Goal: Task Accomplishment & Management: Use online tool/utility

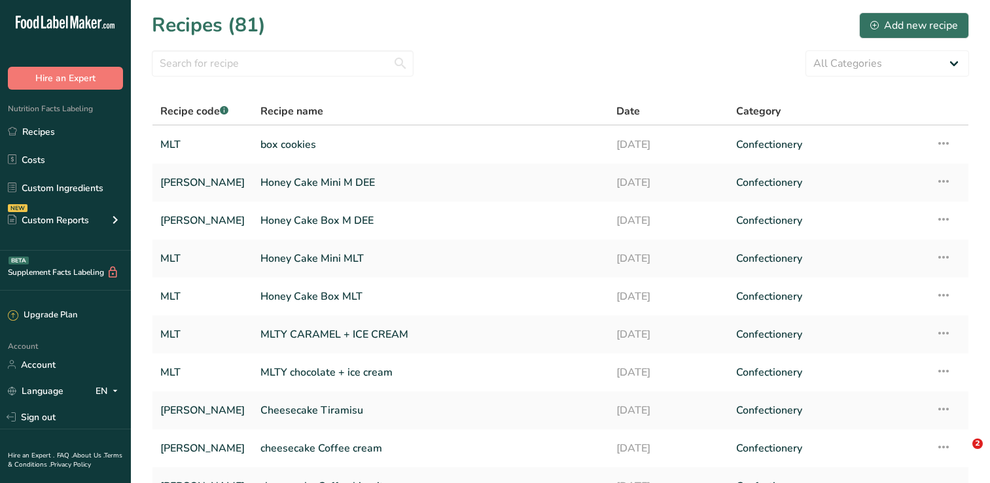
click at [385, 147] on link "box cookies" at bounding box center [430, 144] width 340 height 27
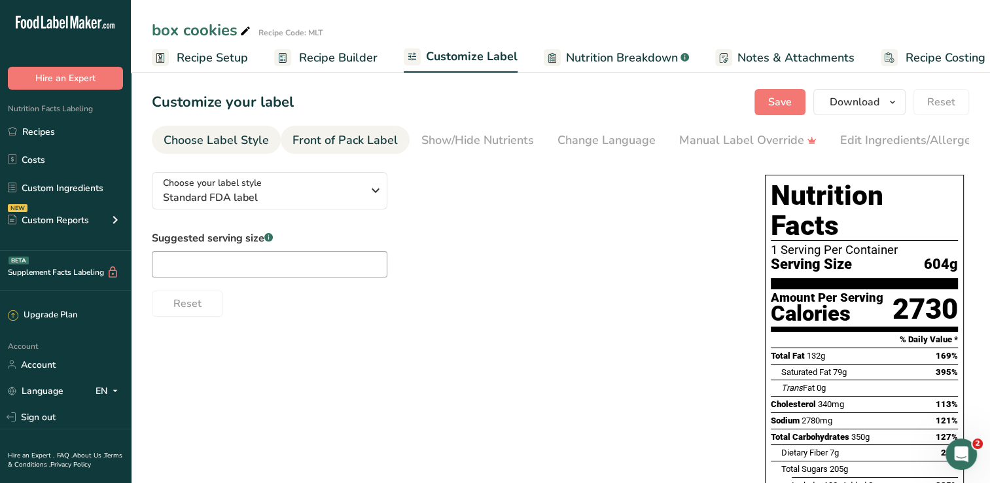
click at [343, 137] on div "Front of Pack Label" at bounding box center [344, 141] width 105 height 18
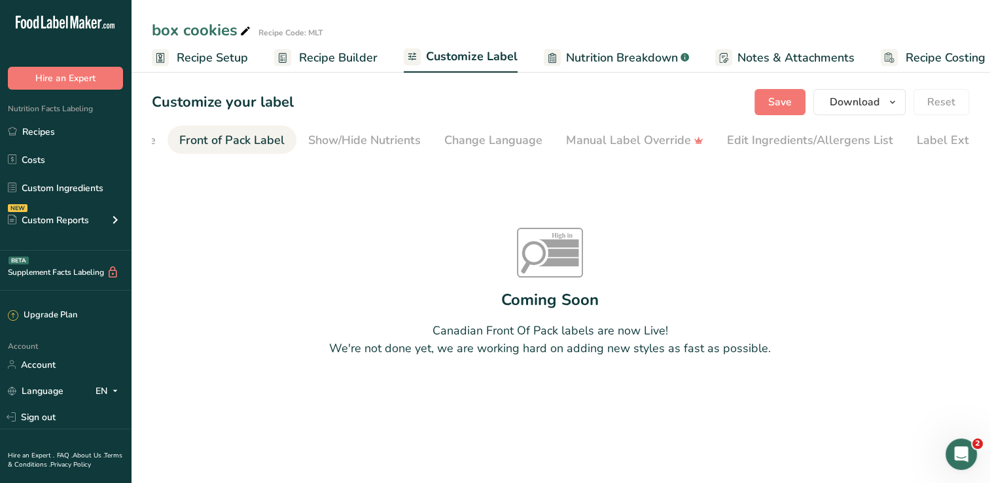
scroll to position [0, 127]
click at [360, 140] on div "Show/Hide Nutrients" at bounding box center [350, 141] width 113 height 18
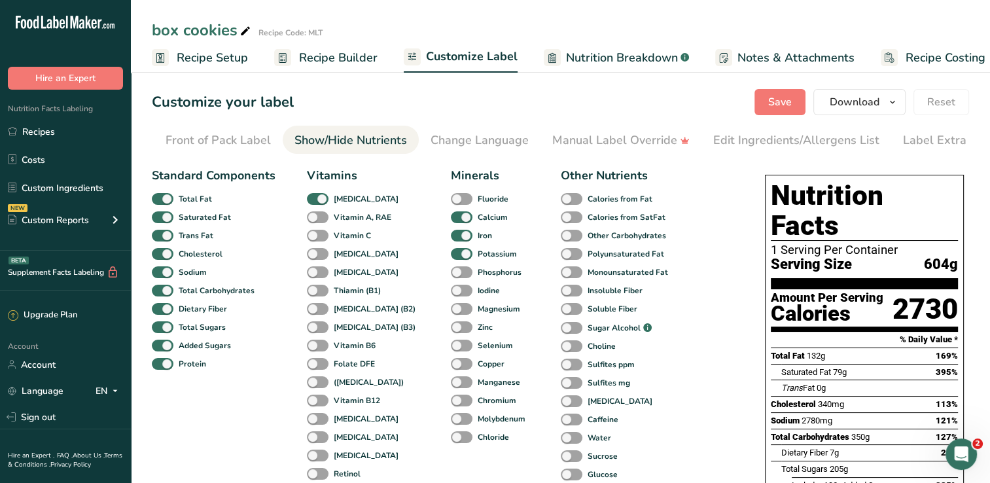
scroll to position [0, 149]
click at [453, 135] on div "Change Language" at bounding box center [457, 141] width 98 height 18
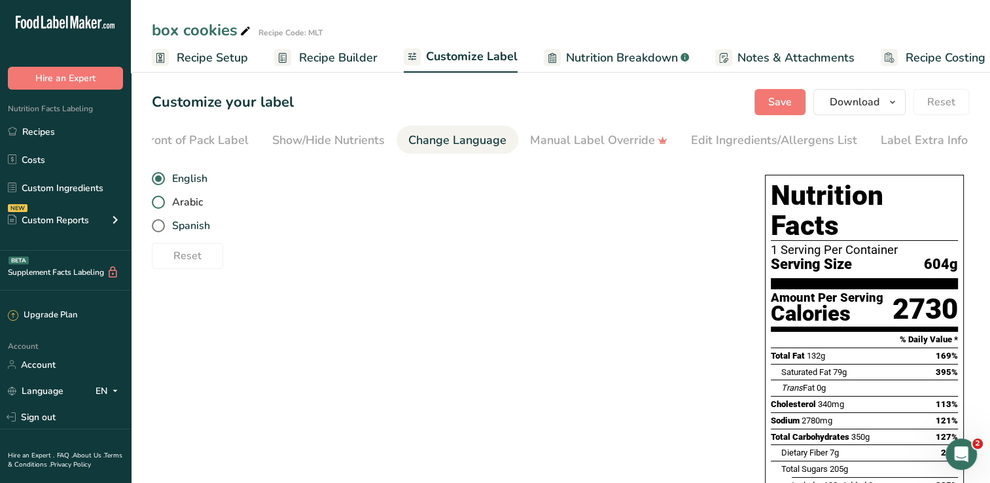
click at [175, 207] on span "Arabic" at bounding box center [184, 202] width 38 height 13
click at [160, 207] on input "Arabic" at bounding box center [156, 202] width 9 height 9
radio input "true"
click at [156, 208] on span at bounding box center [158, 202] width 13 height 13
click at [156, 207] on input "Arabic" at bounding box center [156, 202] width 9 height 9
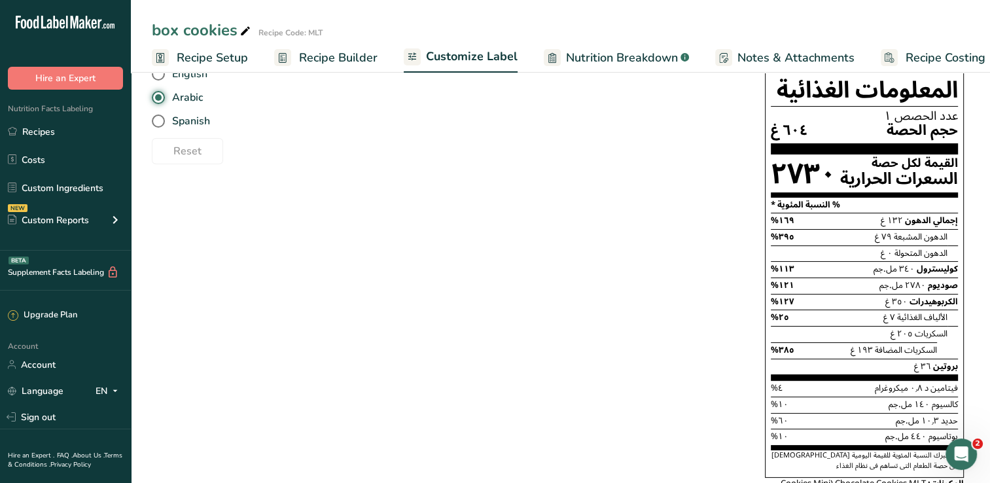
scroll to position [0, 0]
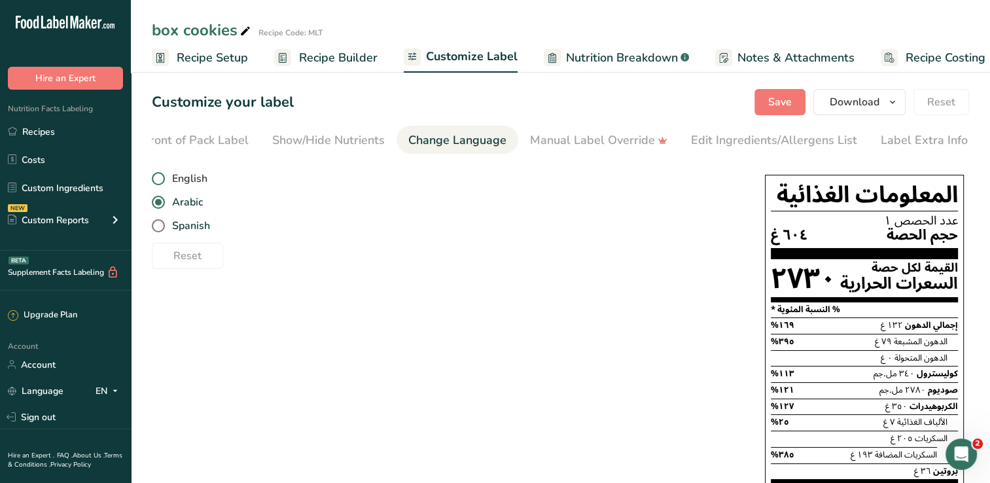
click at [158, 184] on span at bounding box center [158, 178] width 13 height 13
click at [158, 183] on input "English" at bounding box center [156, 179] width 9 height 9
radio input "true"
radio input "false"
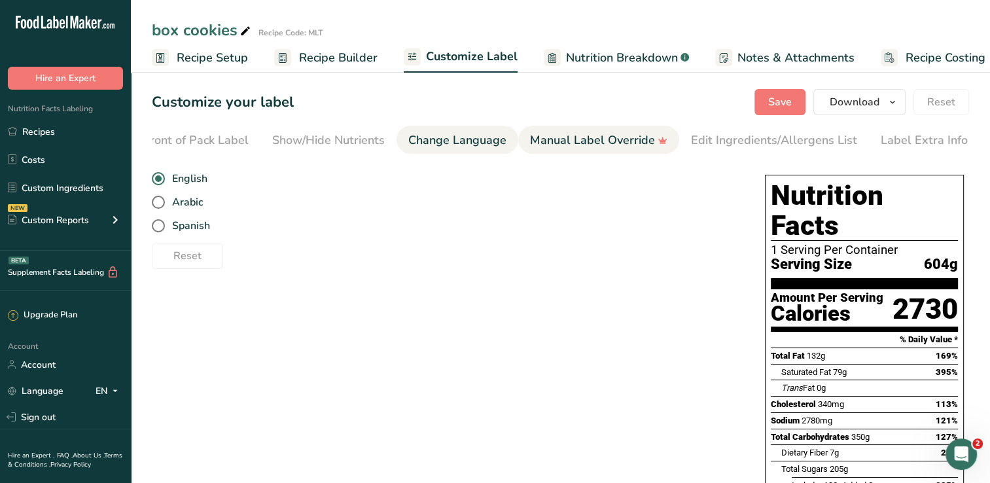
click at [581, 145] on div "Manual Label Override" at bounding box center [598, 141] width 137 height 18
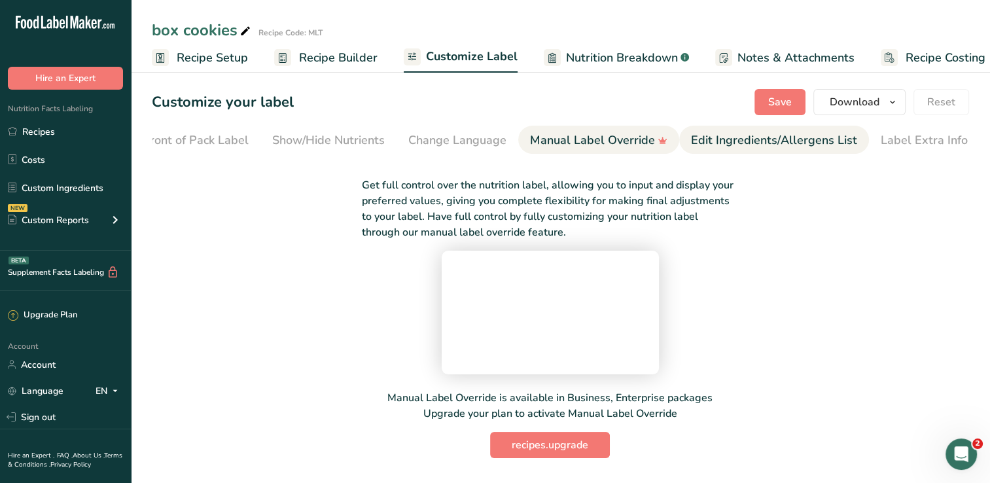
click at [790, 133] on div "Edit Ingredients/Allergens List" at bounding box center [774, 141] width 166 height 18
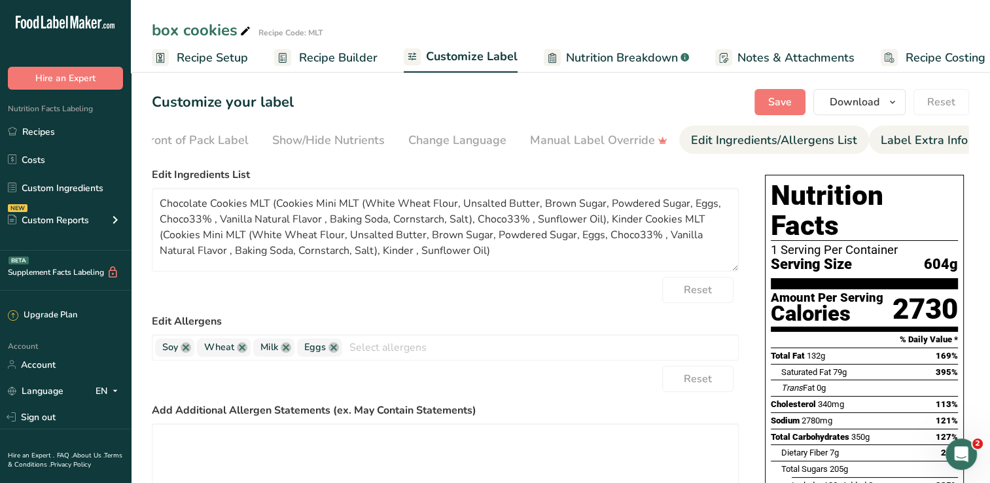
click at [942, 147] on div "Label Extra Info" at bounding box center [924, 141] width 87 height 18
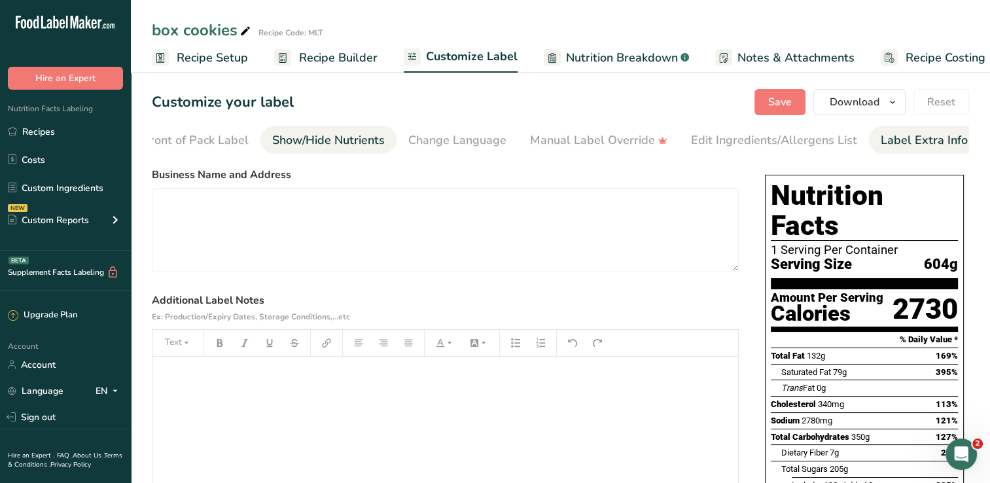
drag, startPoint x: 455, startPoint y: 127, endPoint x: 345, endPoint y: 139, distance: 110.5
click at [345, 139] on ul "Choose Label Style Front of Pack Label Show/Hide Nutrients Change Language Manu…" at bounding box center [411, 140] width 817 height 28
click at [345, 139] on div "Show/Hide Nutrients" at bounding box center [328, 141] width 113 height 18
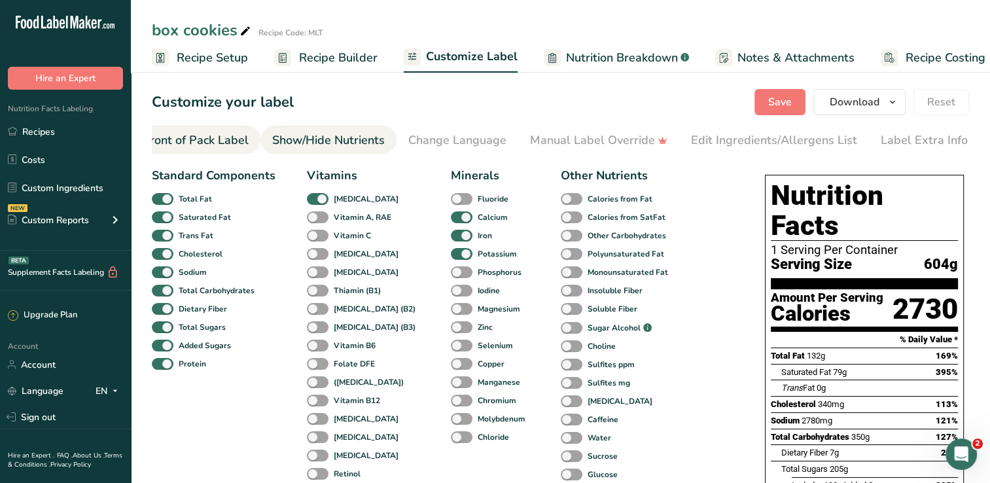
click at [234, 130] on link "Front of Pack Label" at bounding box center [195, 140] width 105 height 29
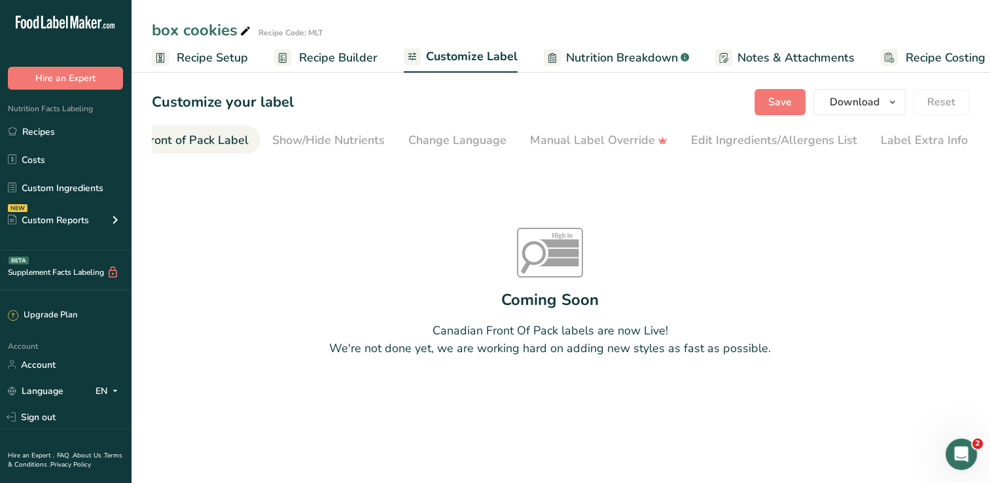
scroll to position [0, 127]
click at [640, 52] on span "Nutrition Breakdown" at bounding box center [622, 58] width 112 height 18
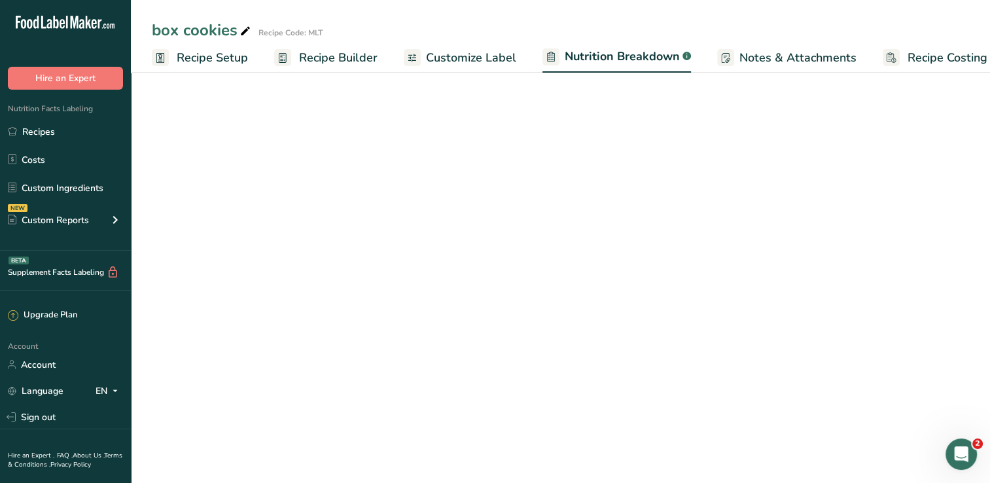
scroll to position [0, 18]
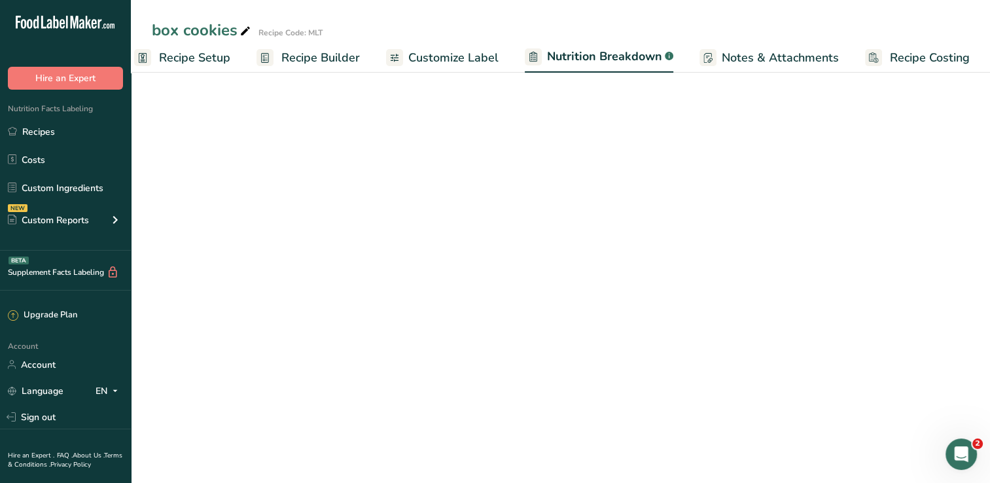
select select "Calories"
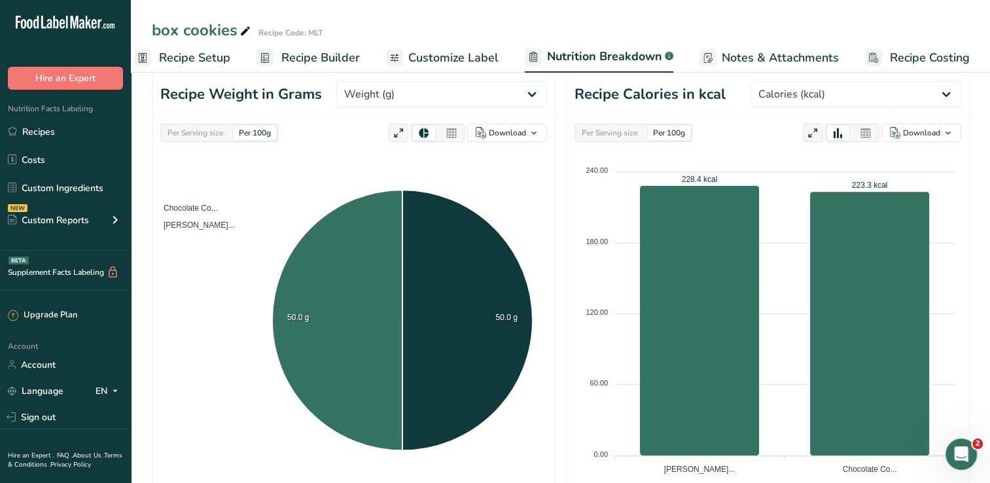
scroll to position [0, 0]
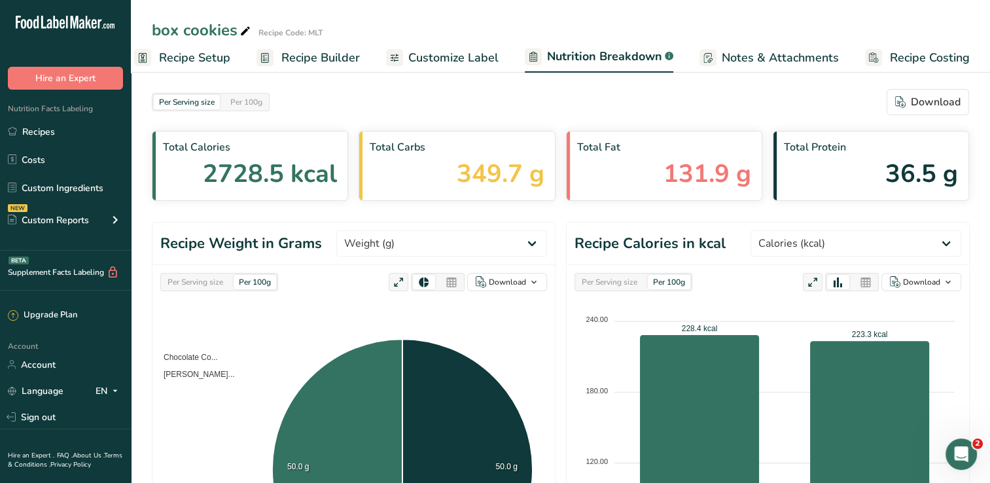
click at [752, 65] on span "Notes & Attachments" at bounding box center [780, 58] width 117 height 18
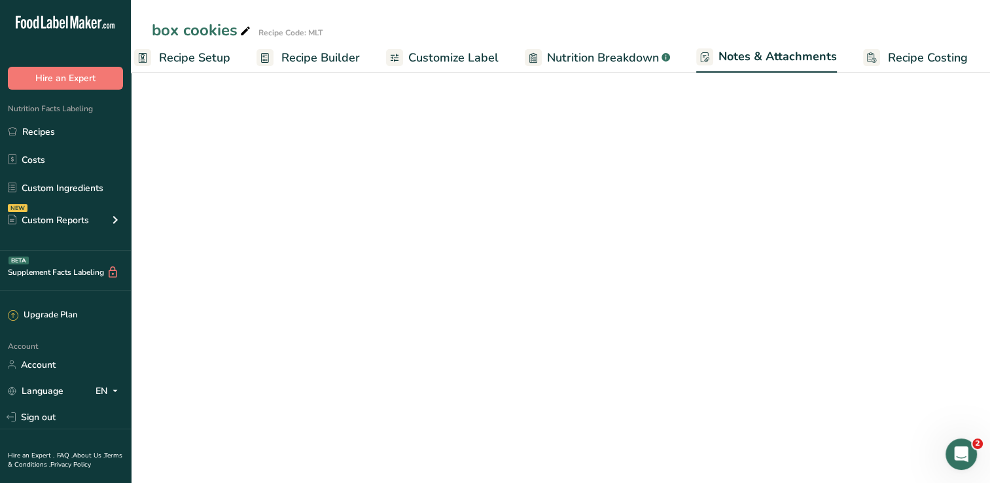
scroll to position [0, 17]
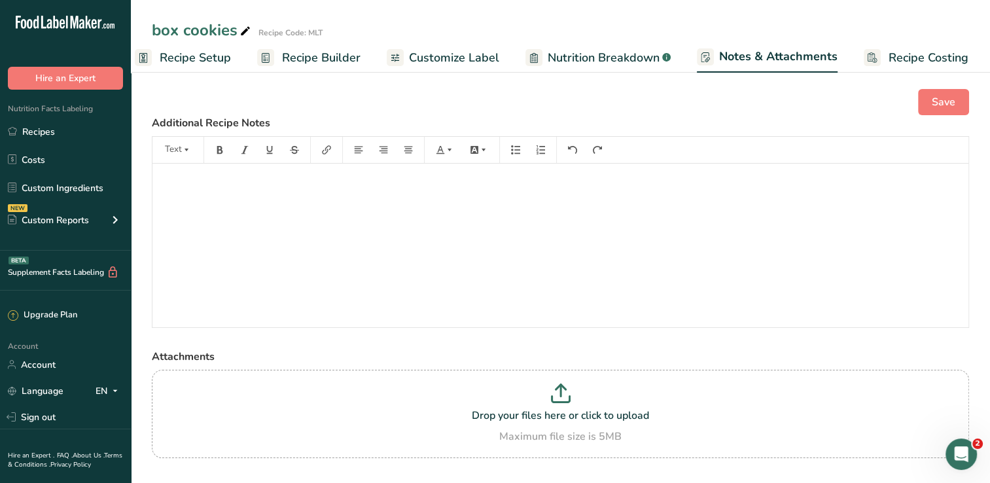
click at [899, 60] on span "Recipe Costing" at bounding box center [928, 58] width 80 height 18
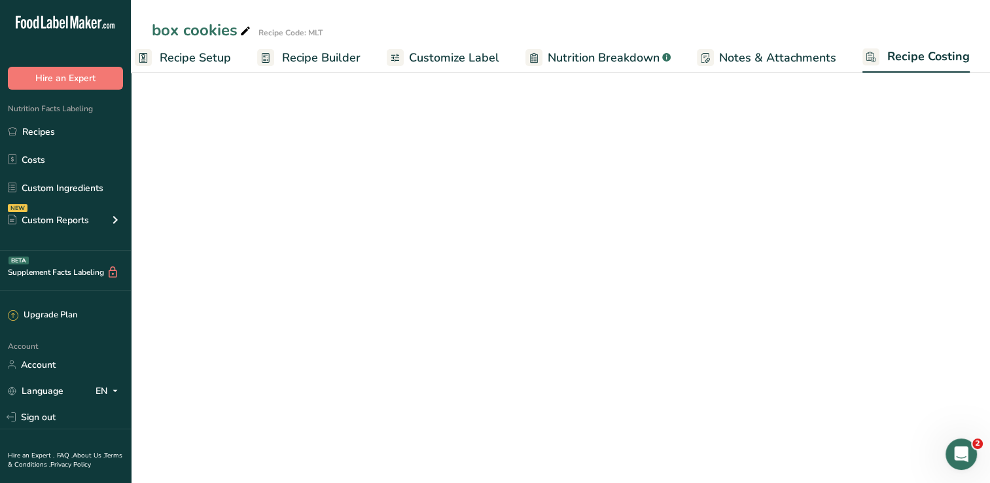
scroll to position [0, 16]
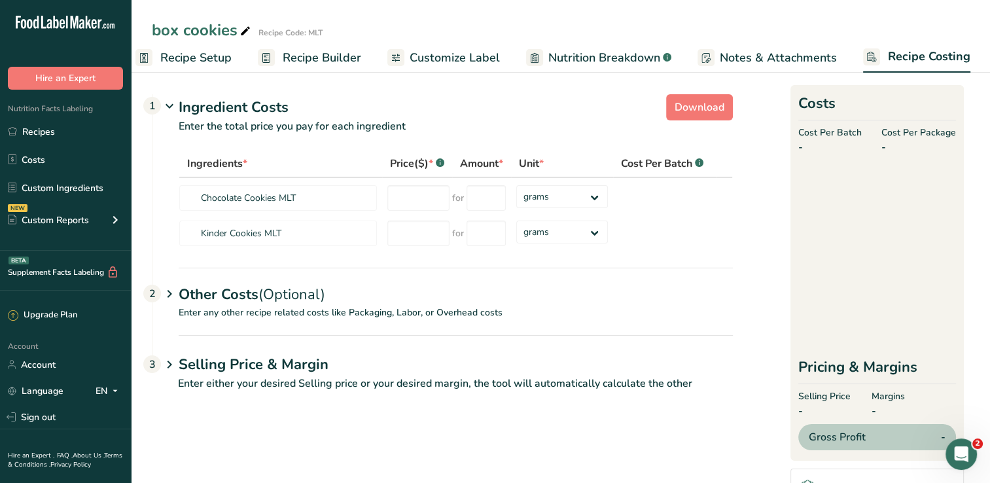
click at [167, 55] on span "Recipe Setup" at bounding box center [195, 58] width 71 height 18
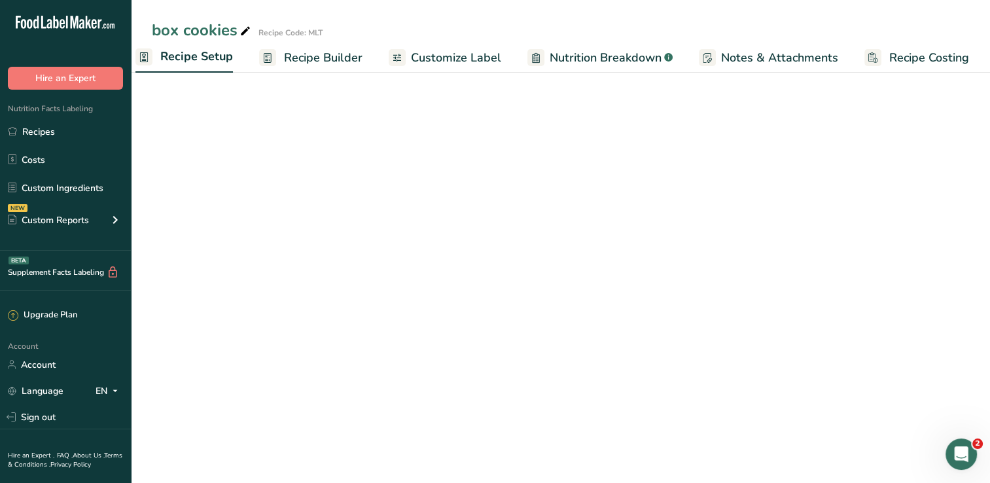
scroll to position [0, 5]
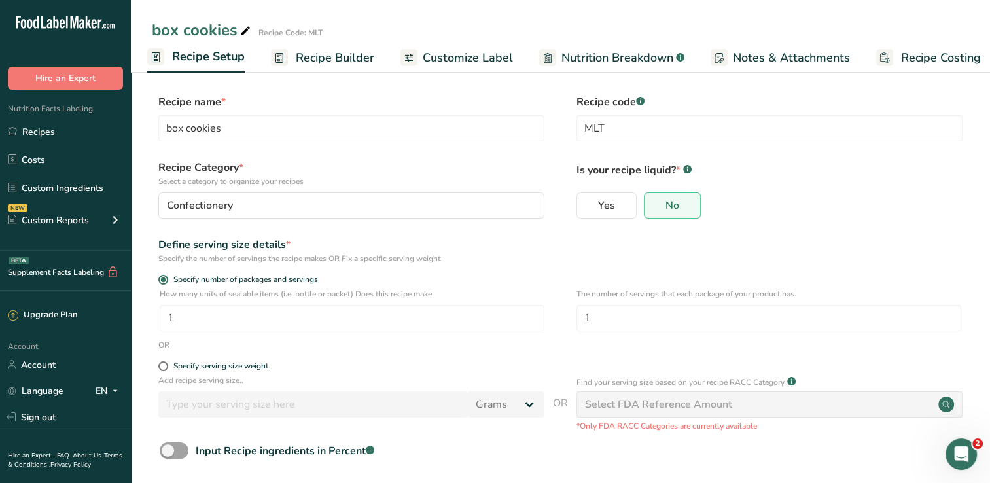
click at [480, 58] on span "Customize Label" at bounding box center [468, 58] width 90 height 18
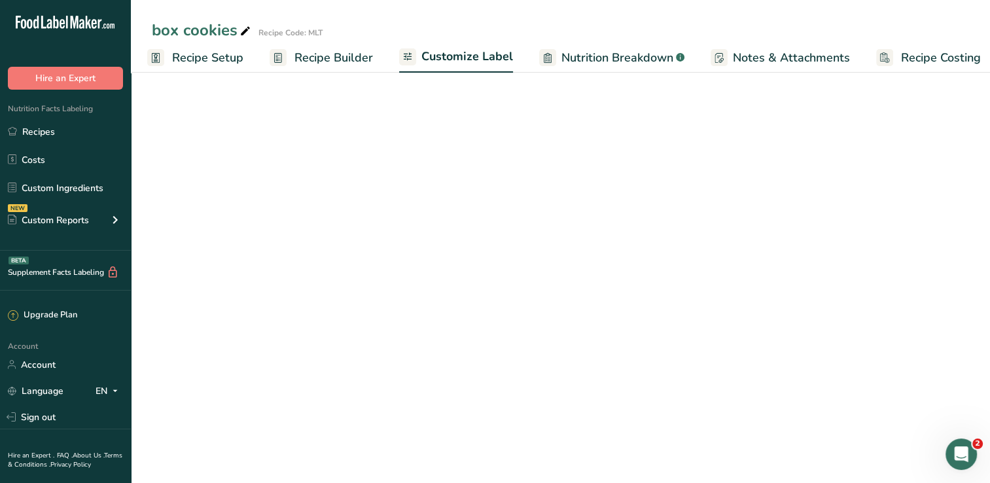
scroll to position [0, 16]
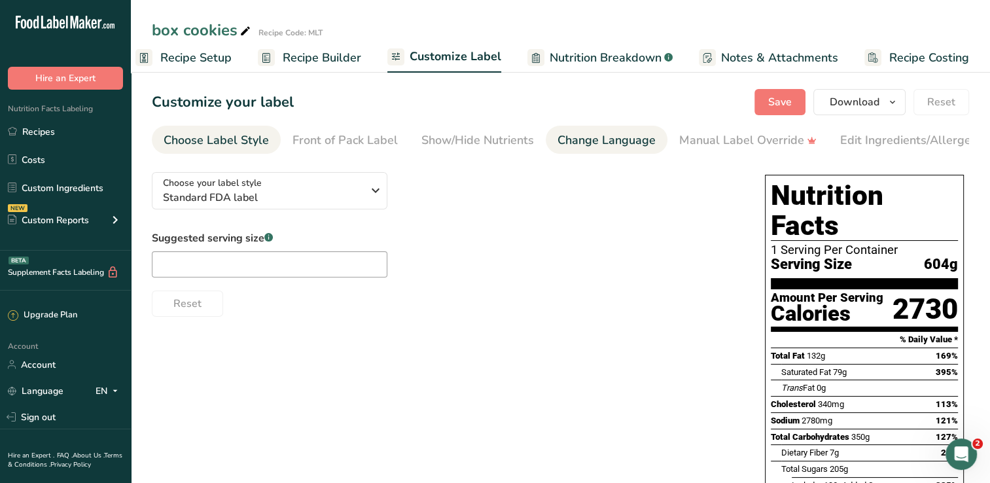
click at [592, 136] on div "Change Language" at bounding box center [606, 141] width 98 height 18
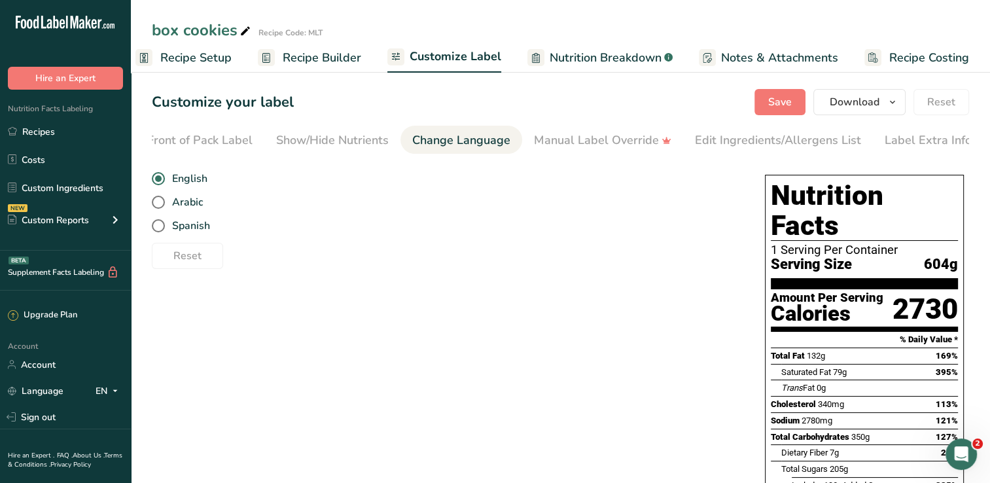
scroll to position [0, 149]
click at [152, 205] on span at bounding box center [158, 202] width 13 height 13
click at [152, 205] on input "Arabic" at bounding box center [156, 202] width 9 height 9
radio input "true"
click at [158, 200] on span at bounding box center [158, 202] width 13 height 13
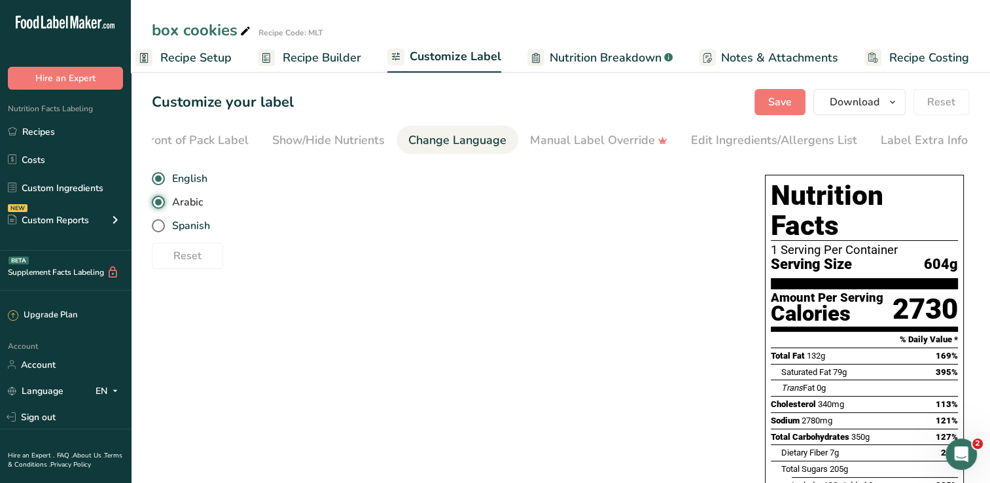
click at [158, 200] on input "Arabic" at bounding box center [156, 202] width 9 height 9
radio input "false"
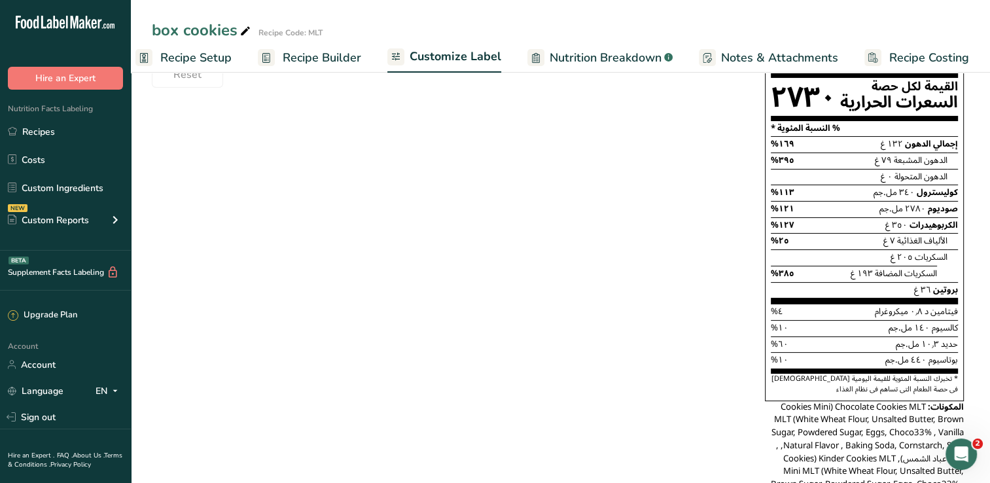
scroll to position [230, 0]
